Goal: Task Accomplishment & Management: Use online tool/utility

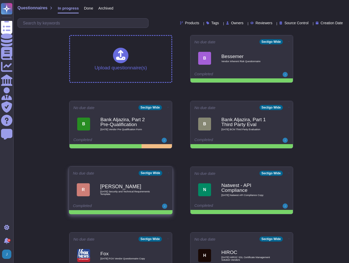
scroll to position [62, 0]
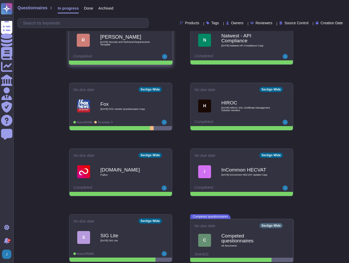
scroll to position [152, 0]
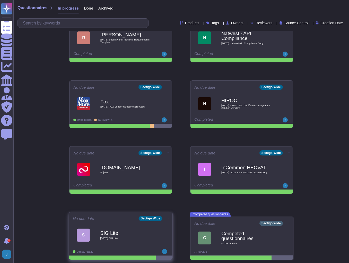
click at [126, 233] on b "SIG Lite" at bounding box center [126, 232] width 52 height 5
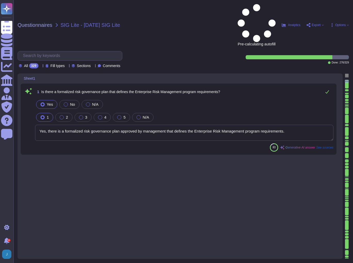
type textarea "Yes, there is a formalized risk governance plan approved by management that def…"
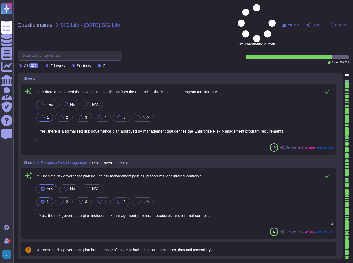
type textarea "Yes, the risk governance plan includes risk management policies, procedures, an…"
type textarea "Yes, Sectigo has adopted a formalized risk assessment process that identifies, …"
type textarea "Yes, Sectigo has a defined process to identify and manage the risk response and…"
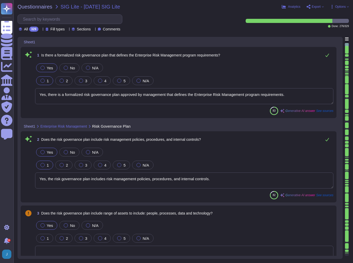
click at [316, 10] on div "Questionnaires SIG Lite - 2025 08 25 SIG Lite Analytics Export Options All 329 …" at bounding box center [182, 131] width 339 height 263
click at [315, 8] on span "Export" at bounding box center [315, 6] width 9 height 3
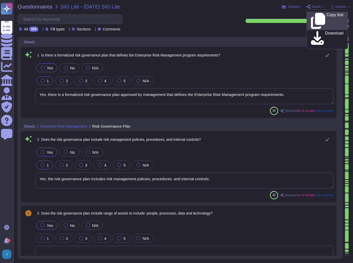
click at [316, 16] on div "Copy link" at bounding box center [327, 21] width 32 height 16
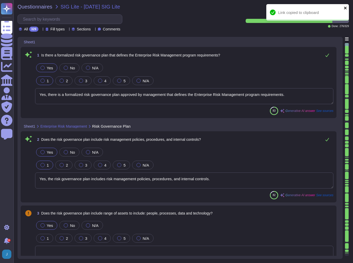
click at [344, 7] on icon "close" at bounding box center [345, 8] width 3 height 3
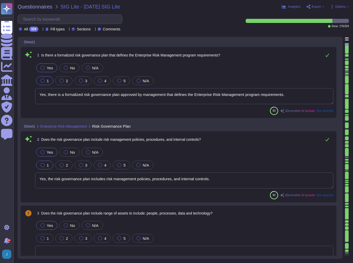
click at [314, 7] on span "Export" at bounding box center [315, 6] width 9 height 3
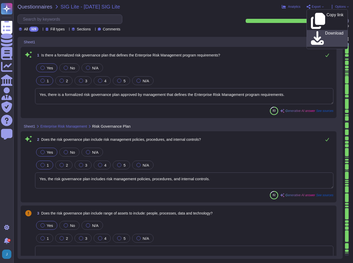
click at [315, 31] on icon at bounding box center [317, 38] width 13 height 15
